Goal: Task Accomplishment & Management: Use online tool/utility

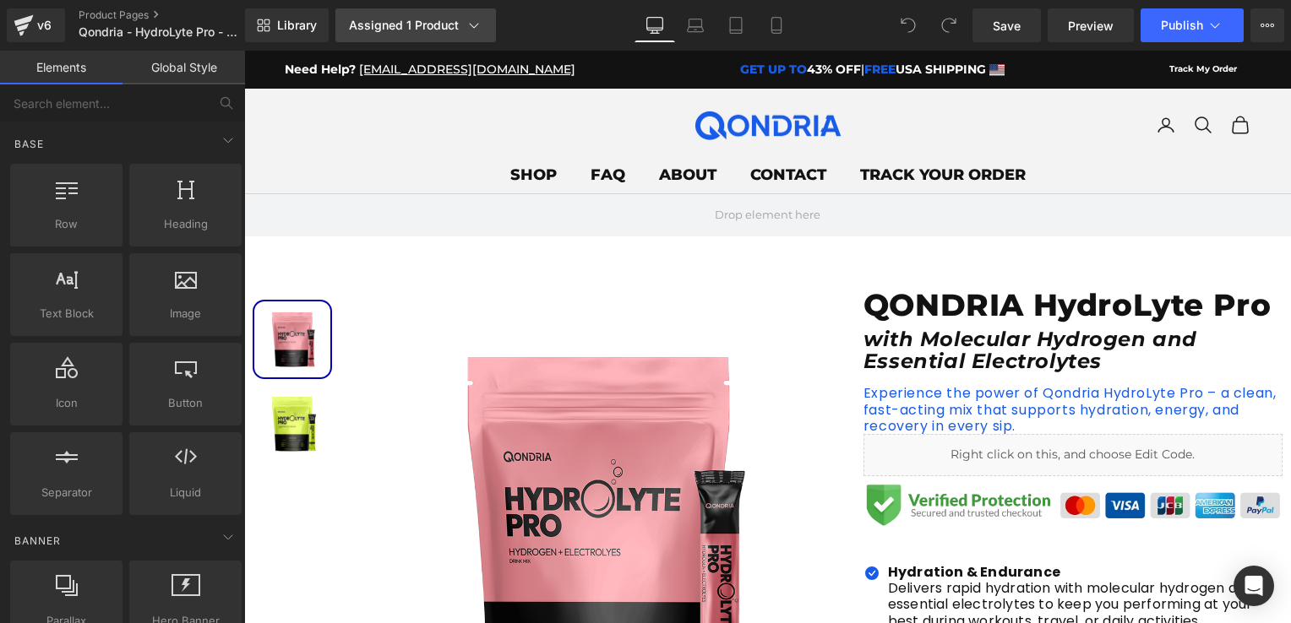
click at [395, 23] on div "Assigned 1 Product" at bounding box center [415, 25] width 133 height 17
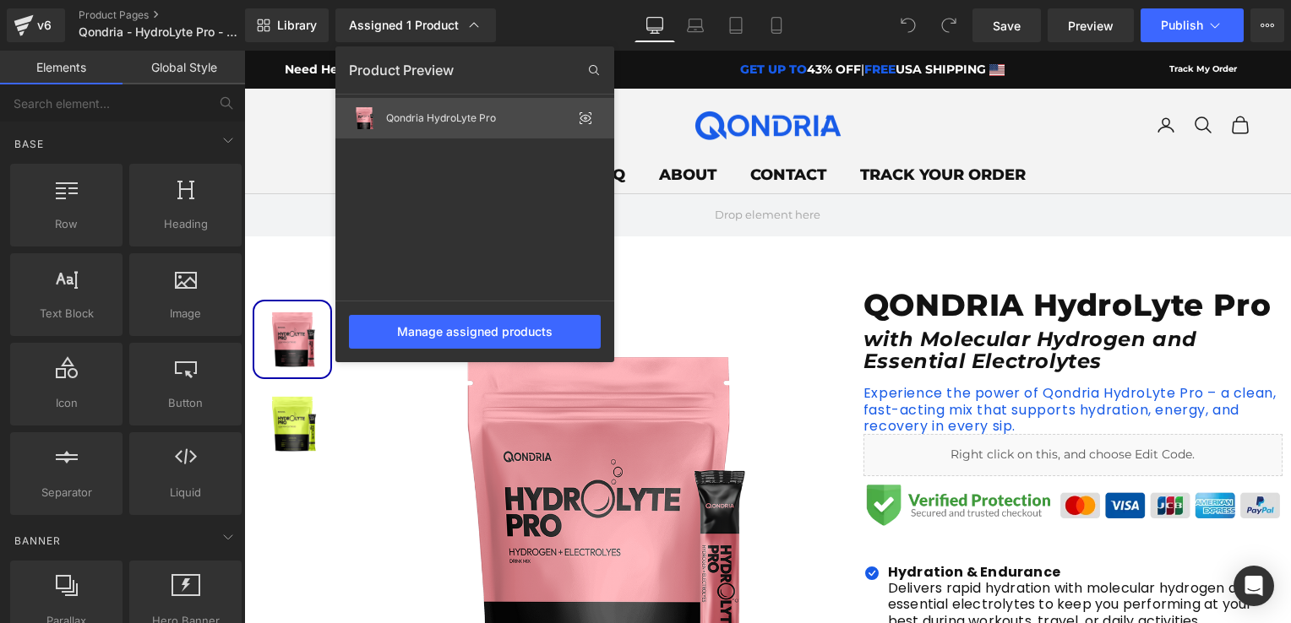
click at [433, 119] on div "Qondria HydroLyte Pro" at bounding box center [479, 118] width 186 height 12
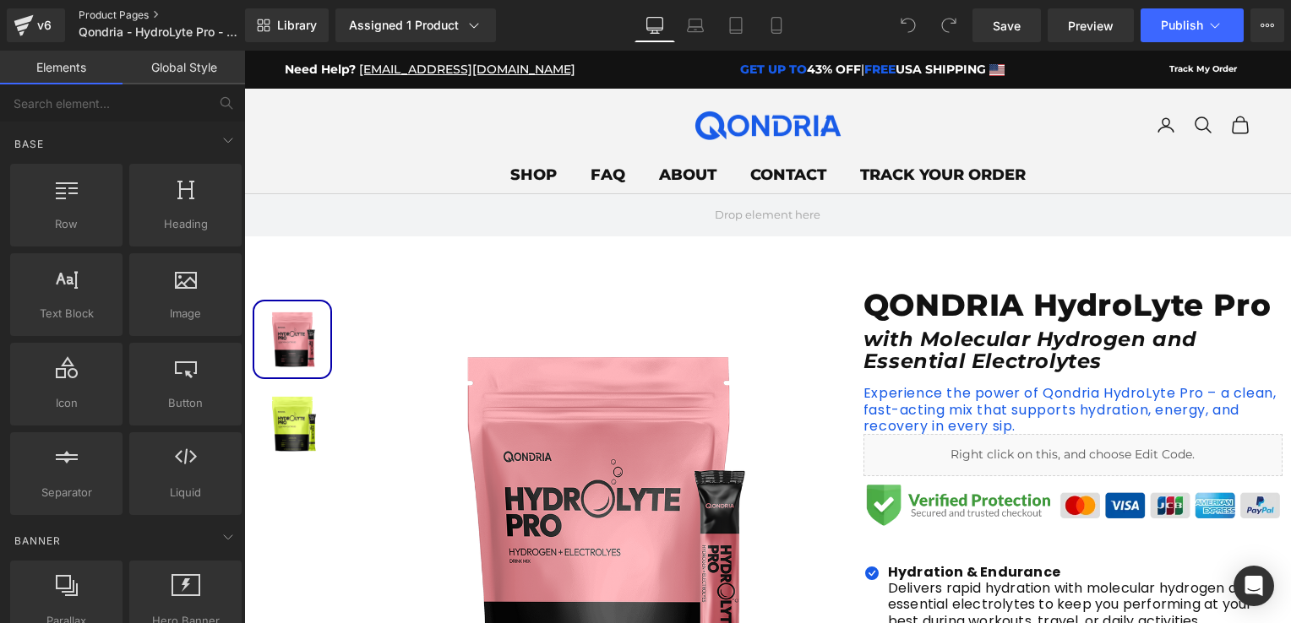
click at [123, 10] on link "Product Pages" at bounding box center [176, 15] width 194 height 14
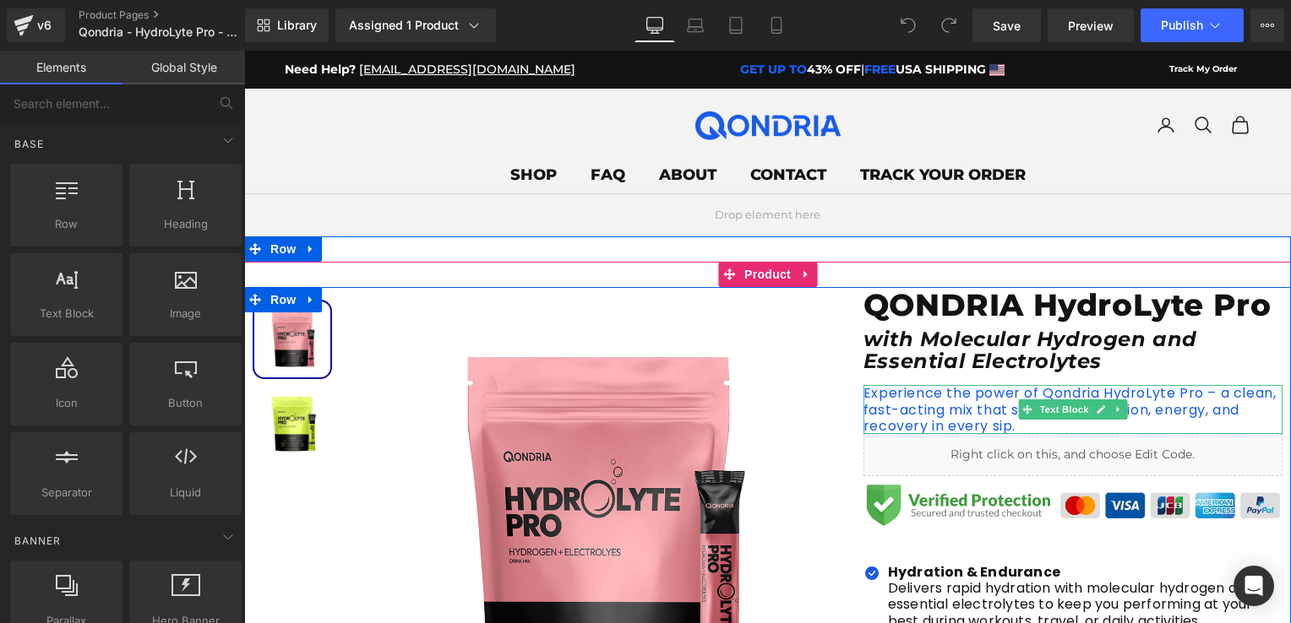
scroll to position [169, 0]
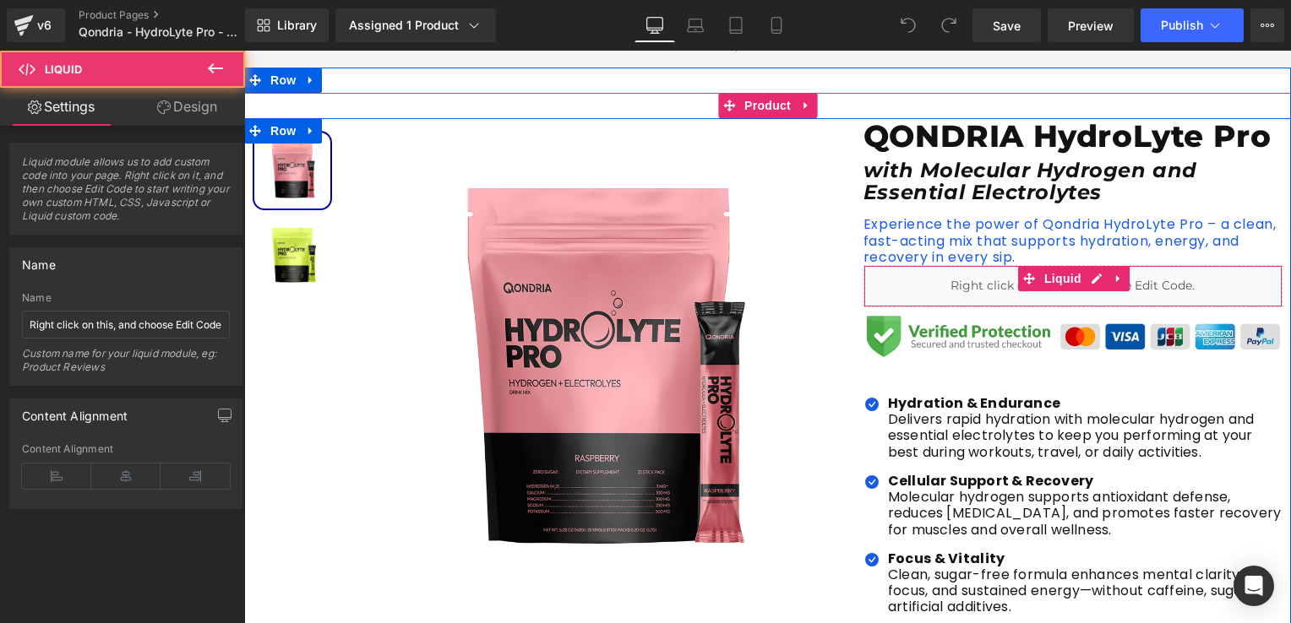
click at [967, 289] on div "Liquid" at bounding box center [1072, 286] width 419 height 42
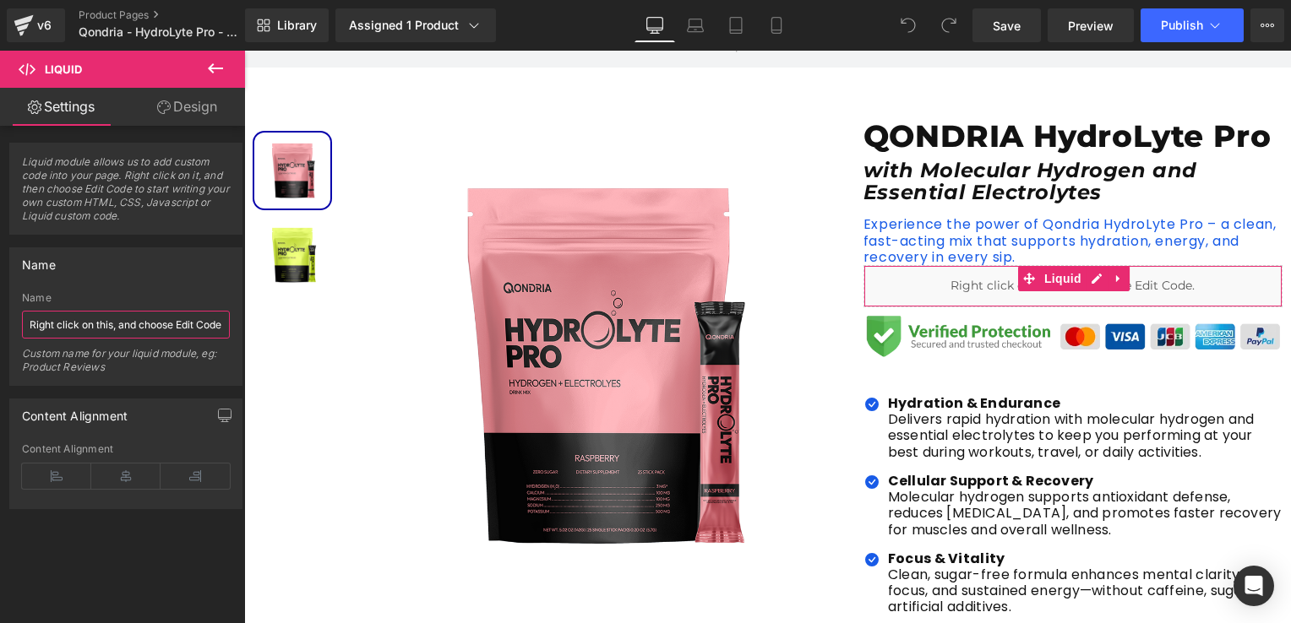
click at [182, 323] on input "Right click on this, and choose Edit Code." at bounding box center [126, 325] width 208 height 28
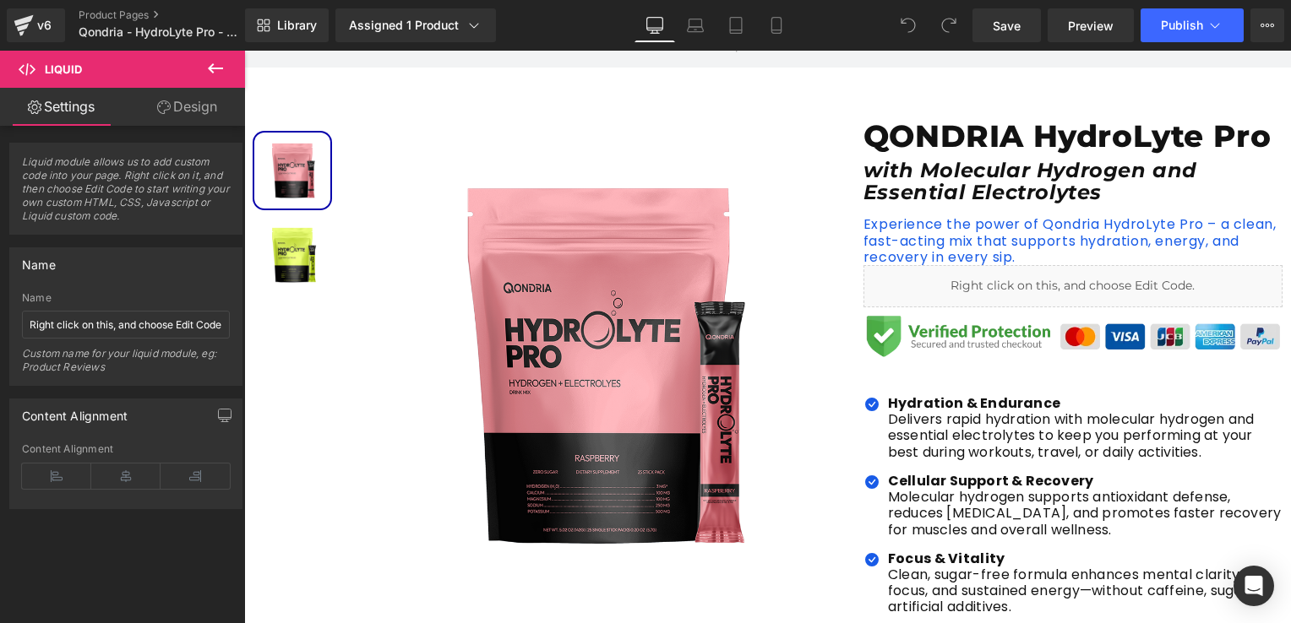
drag, startPoint x: 396, startPoint y: 373, endPoint x: 958, endPoint y: 289, distance: 568.1
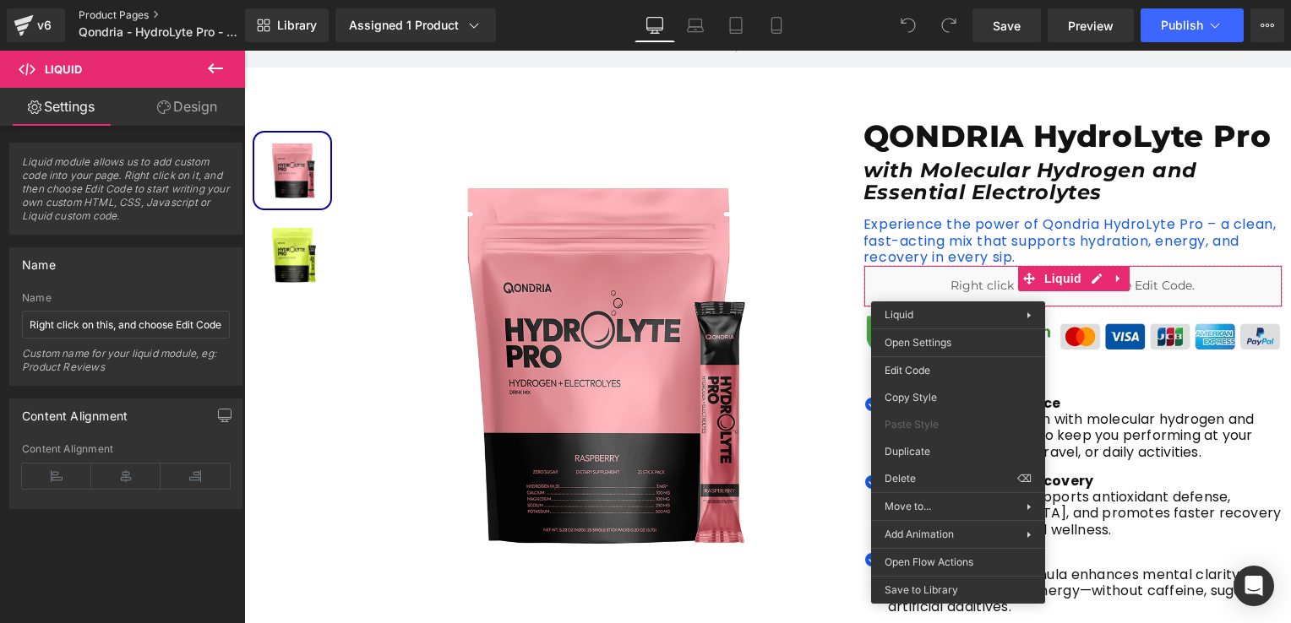
click at [112, 9] on link "Product Pages" at bounding box center [176, 15] width 194 height 14
